Goal: Information Seeking & Learning: Learn about a topic

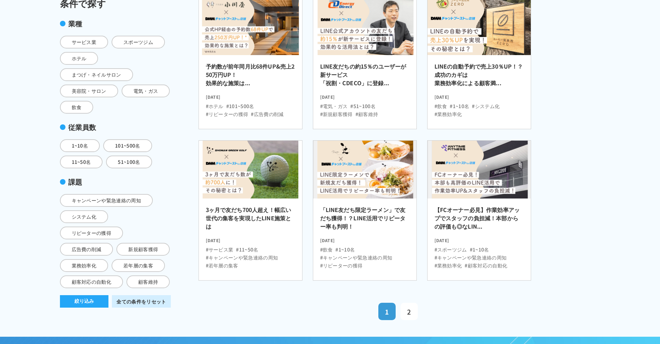
scroll to position [145, 0]
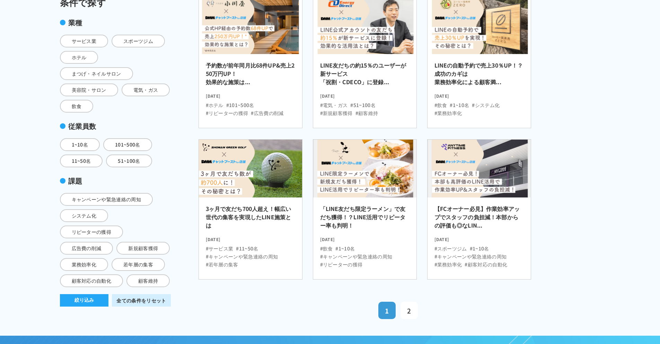
click at [253, 212] on h2 "3ヶ月で友だち700人超え！幅広い世代の集客を実現したLINE施策とは" at bounding box center [250, 219] width 89 height 29
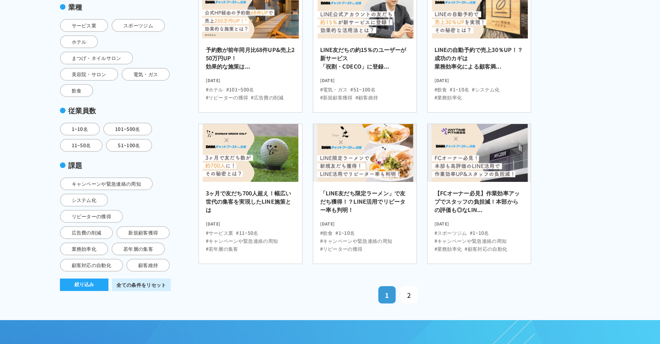
scroll to position [145, 0]
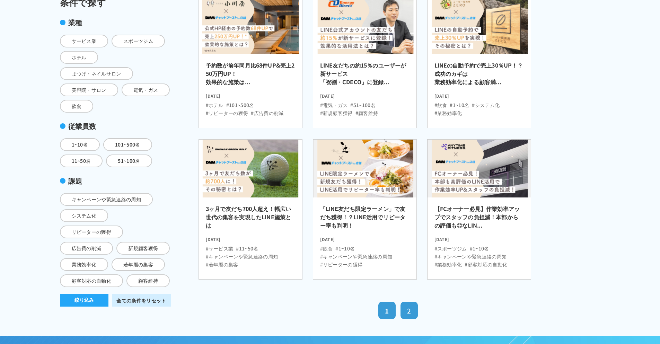
click at [407, 306] on link "2" at bounding box center [409, 310] width 17 height 17
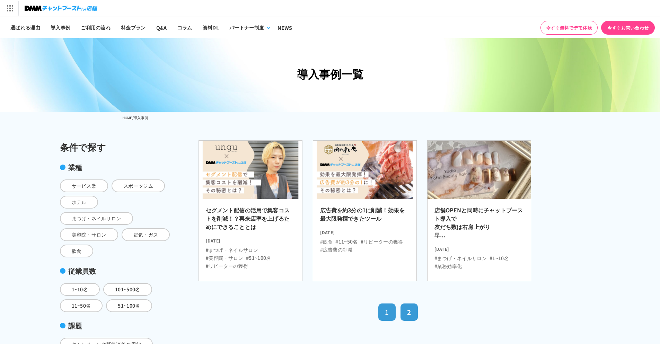
click at [387, 309] on span "1" at bounding box center [387, 311] width 4 height 9
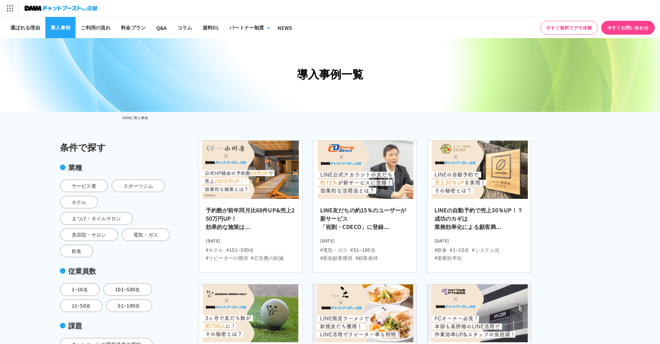
click at [57, 26] on link "導入事例" at bounding box center [60, 27] width 30 height 21
